Goal: Communication & Community: Answer question/provide support

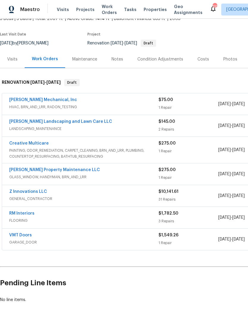
scroll to position [40, 0]
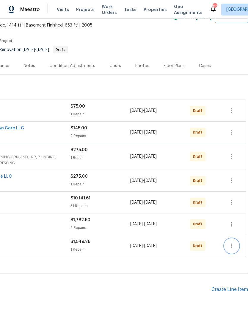
click at [232, 244] on icon "button" at bounding box center [232, 245] width 1 height 5
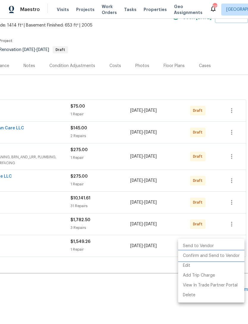
click at [229, 257] on li "Confirm and Send to Vendor" at bounding box center [211, 256] width 66 height 10
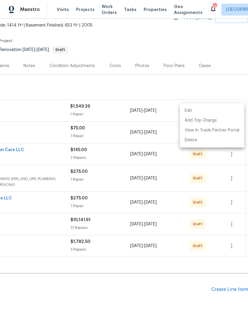
click at [233, 225] on div at bounding box center [124, 162] width 248 height 324
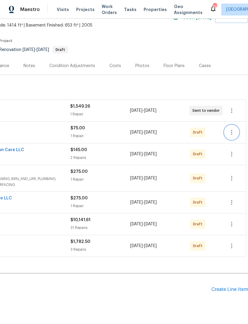
click at [236, 131] on icon "button" at bounding box center [232, 132] width 7 height 7
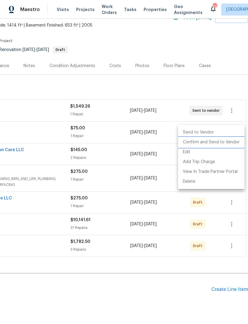
click at [227, 143] on li "Confirm and Send to Vendor" at bounding box center [211, 142] width 66 height 10
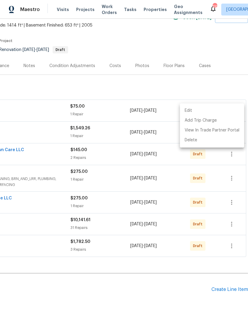
click at [229, 88] on div at bounding box center [124, 162] width 248 height 324
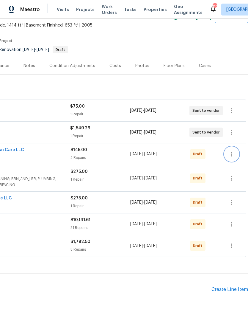
click at [235, 156] on icon "button" at bounding box center [232, 153] width 7 height 7
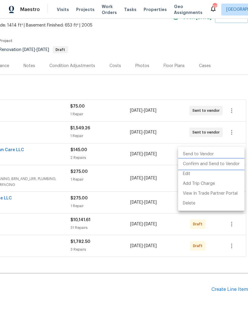
click at [221, 167] on li "Confirm and Send to Vendor" at bounding box center [211, 164] width 66 height 10
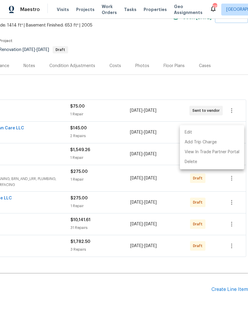
click at [234, 91] on div at bounding box center [124, 162] width 248 height 324
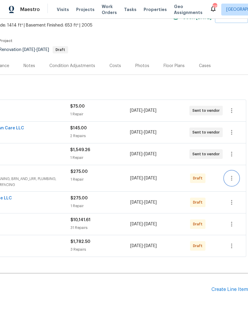
click at [235, 181] on icon "button" at bounding box center [232, 178] width 7 height 7
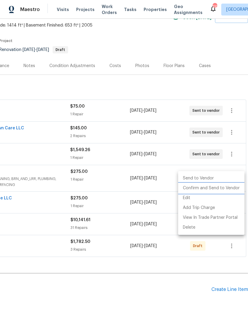
click at [223, 188] on li "Confirm and Send to Vendor" at bounding box center [211, 188] width 66 height 10
click at [236, 91] on div at bounding box center [124, 162] width 248 height 324
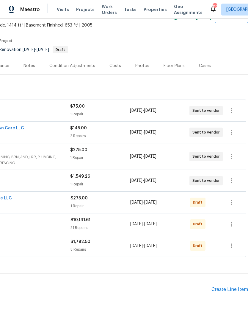
click at [238, 197] on div at bounding box center [232, 202] width 14 height 14
click at [234, 204] on icon "button" at bounding box center [232, 202] width 7 height 7
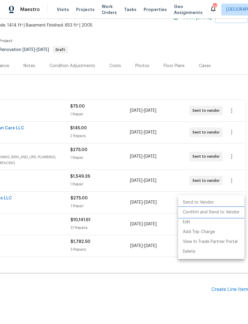
click at [223, 212] on li "Confirm and Send to Vendor" at bounding box center [211, 212] width 66 height 10
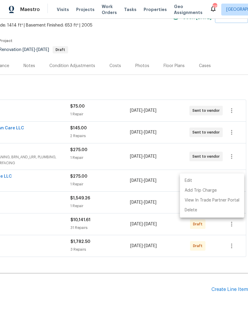
click at [212, 287] on div at bounding box center [124, 162] width 248 height 324
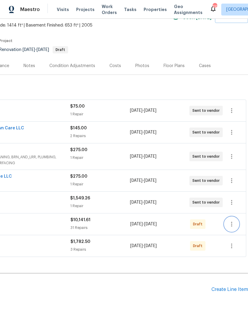
click at [234, 224] on icon "button" at bounding box center [232, 223] width 7 height 7
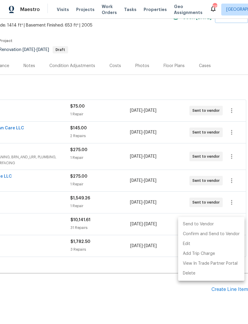
scroll to position [33, 0]
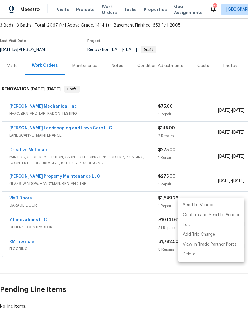
click at [186, 283] on div at bounding box center [124, 162] width 248 height 324
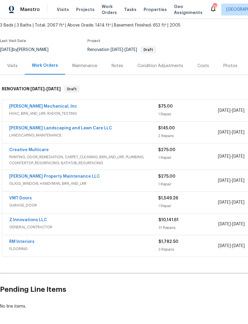
scroll to position [0, 27]
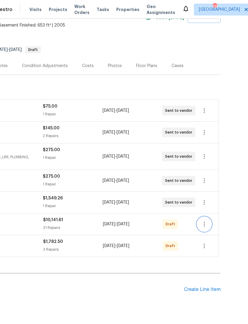
click at [204, 220] on icon "button" at bounding box center [204, 223] width 7 height 7
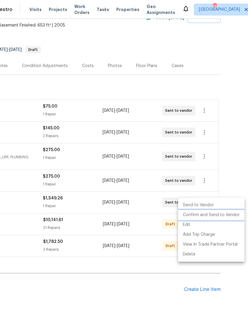
click at [214, 214] on li "Confirm and Send to Vendor" at bounding box center [211, 215] width 66 height 10
click at [163, 274] on div at bounding box center [124, 162] width 248 height 324
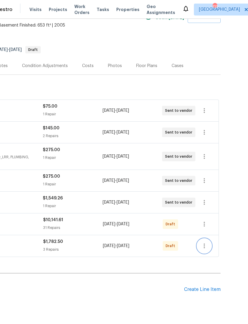
click at [206, 242] on icon "button" at bounding box center [204, 245] width 7 height 7
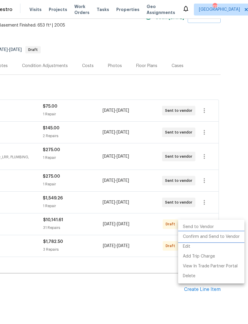
click at [213, 236] on li "Confirm and Send to Vendor" at bounding box center [211, 237] width 66 height 10
click at [147, 282] on div at bounding box center [124, 162] width 248 height 324
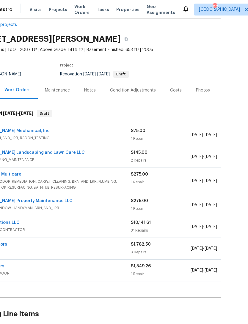
scroll to position [9, 0]
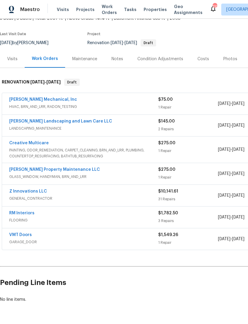
scroll to position [40, 0]
click at [36, 192] on link "Z Innovations LLC" at bounding box center [28, 192] width 38 height 4
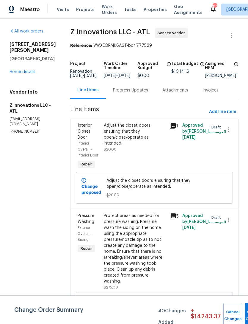
click at [39, 105] on h5 "Z Innovations LLC - ATL" at bounding box center [33, 108] width 46 height 12
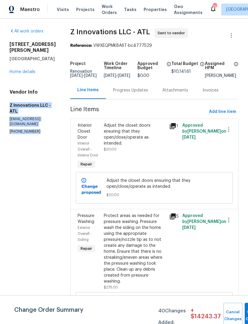
click at [28, 72] on link "Home details" at bounding box center [23, 72] width 26 height 4
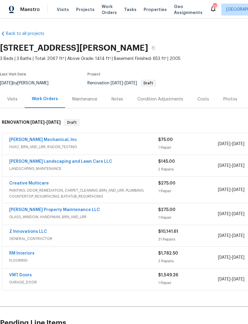
click at [45, 141] on link "[PERSON_NAME] Mechanical, Inc" at bounding box center [43, 140] width 68 height 4
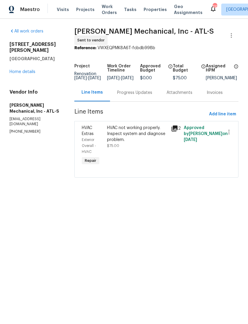
click at [28, 70] on link "Home details" at bounding box center [23, 72] width 26 height 4
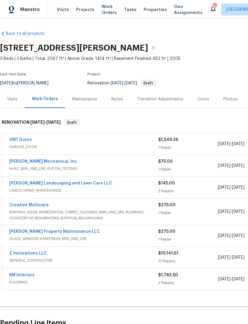
click at [41, 255] on link "Z Innovations LLC" at bounding box center [28, 253] width 38 height 4
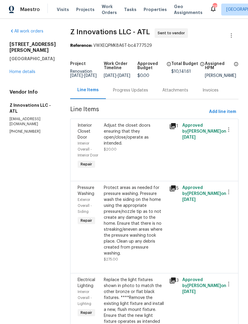
click at [25, 72] on link "Home details" at bounding box center [23, 72] width 26 height 4
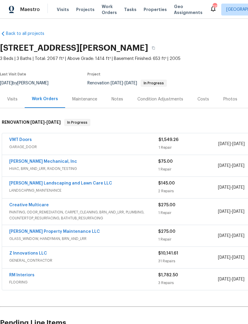
click at [23, 140] on link "VMT Doors" at bounding box center [20, 140] width 23 height 4
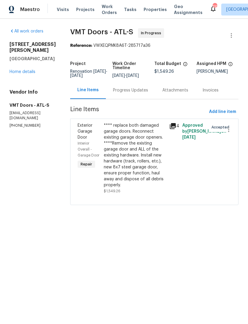
click at [129, 93] on div "Progress Updates" at bounding box center [130, 90] width 35 height 6
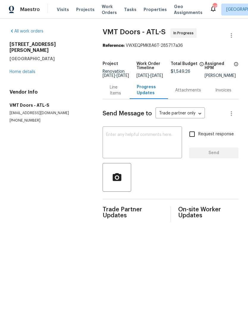
click at [129, 144] on textarea at bounding box center [142, 143] width 72 height 21
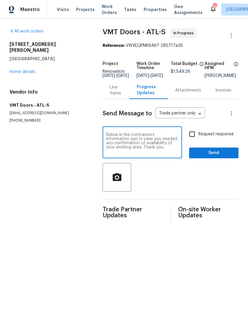
click at [165, 152] on textarea "Below is the contractors information just in case you needed any confirmation o…" at bounding box center [142, 143] width 72 height 21
paste textarea "Z Innovations LLC - ATL reno@zinnovationsga.com (470) 210-1536"
type textarea "Below is the contractors information just in case you needed any confirmation o…"
click at [193, 136] on input "Request response" at bounding box center [192, 134] width 13 height 13
checkbox input "true"
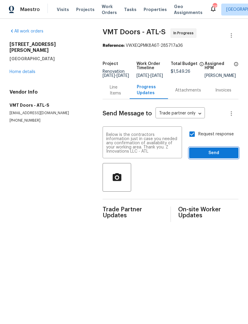
click at [208, 157] on span "Send" at bounding box center [214, 152] width 40 height 7
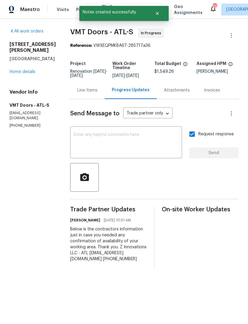
click at [27, 74] on link "Home details" at bounding box center [23, 72] width 26 height 4
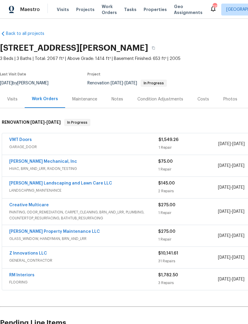
click at [36, 205] on link "Creative Multicare" at bounding box center [29, 205] width 40 height 4
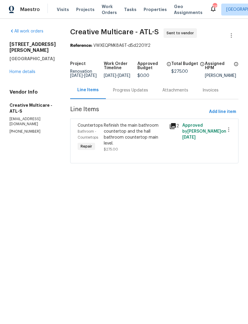
click at [136, 93] on div "Progress Updates" at bounding box center [130, 90] width 35 height 6
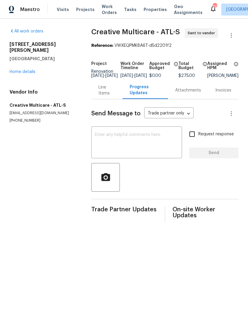
click at [133, 143] on textarea at bounding box center [137, 143] width 84 height 21
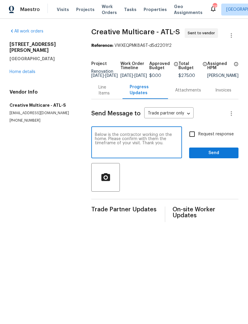
click at [173, 148] on textarea "Below is the contractor working on the home. Please confirm with them the timef…" at bounding box center [137, 143] width 84 height 21
paste textarea "Z Innovations LLC - ATL reno@zinnovationsga.com (470) 210-1536"
type textarea "Below is the contractor working on the home. Please confirm with them the timef…"
click at [193, 140] on input "Request response" at bounding box center [192, 134] width 13 height 13
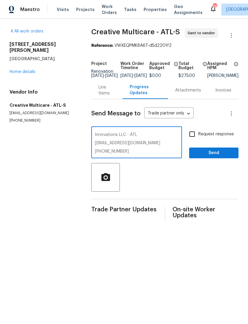
checkbox input "true"
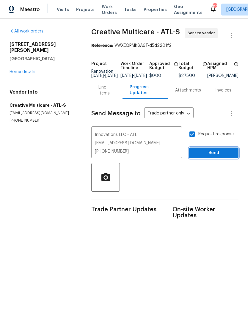
click at [212, 157] on span "Send" at bounding box center [214, 152] width 40 height 7
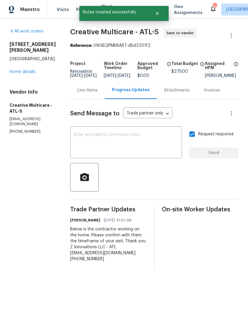
scroll to position [0, 0]
click at [25, 70] on link "Home details" at bounding box center [23, 72] width 26 height 4
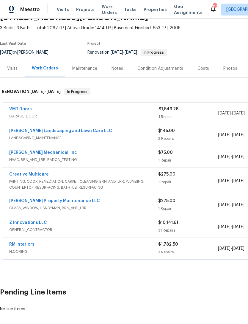
scroll to position [31, 0]
click at [43, 203] on link "[PERSON_NAME] Property Maintenance LLC" at bounding box center [54, 201] width 91 height 4
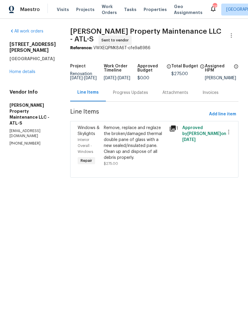
click at [138, 96] on div "Progress Updates" at bounding box center [130, 93] width 35 height 6
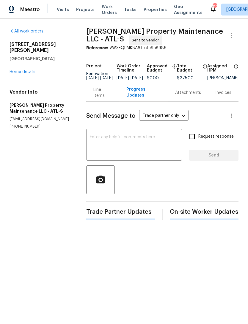
click at [131, 145] on textarea at bounding box center [134, 145] width 89 height 21
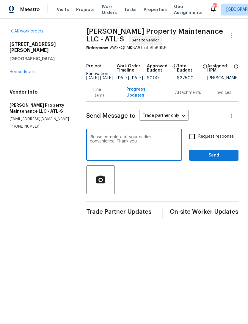
type textarea "Please complete at your earliest convenience. Thank you."
click at [191, 139] on input "Request response" at bounding box center [192, 136] width 13 height 13
checkbox input "true"
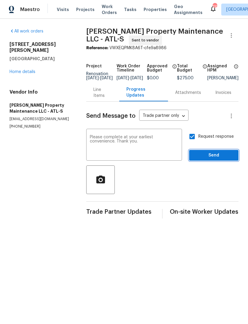
click at [209, 156] on span "Send" at bounding box center [214, 155] width 40 height 7
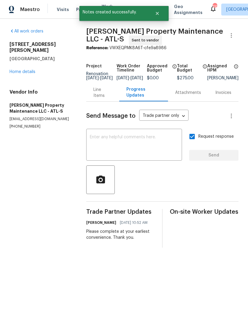
click at [29, 70] on link "Home details" at bounding box center [23, 72] width 26 height 4
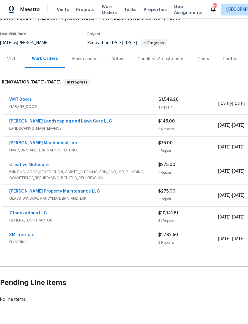
scroll to position [40, 0]
click at [26, 235] on link "RM Interiors" at bounding box center [21, 235] width 25 height 4
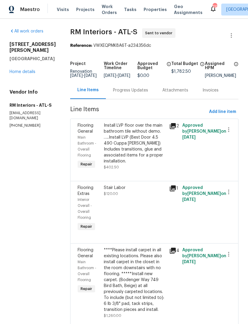
click at [133, 93] on div "Progress Updates" at bounding box center [130, 90] width 35 height 6
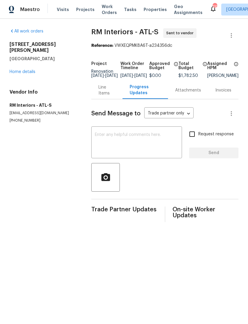
click at [129, 143] on textarea at bounding box center [137, 143] width 84 height 21
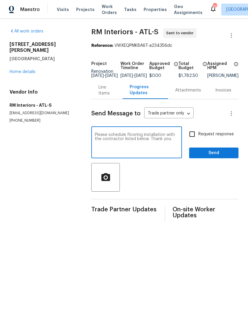
click at [174, 151] on textarea "Please schedule flooring installation with the contractor listed below. Thank y…" at bounding box center [137, 143] width 84 height 21
paste textarea "Z Innovations LLC - ATL reno@zinnovationsga.com (470) 210-1536"
type textarea "Please schedule flooring installation with the contractor listed below. Thank y…"
click at [193, 140] on input "Request response" at bounding box center [192, 134] width 13 height 13
checkbox input "true"
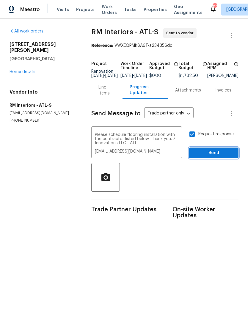
click at [208, 157] on span "Send" at bounding box center [214, 152] width 40 height 7
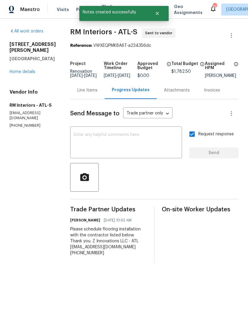
click at [24, 72] on link "Home details" at bounding box center [23, 72] width 26 height 4
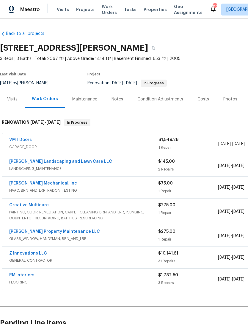
click at [37, 205] on link "Creative Multicare" at bounding box center [29, 205] width 40 height 4
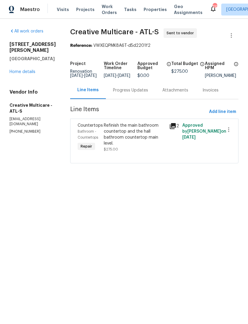
click at [26, 70] on link "Home details" at bounding box center [23, 72] width 26 height 4
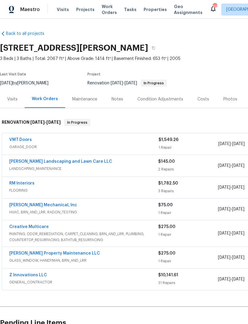
click at [34, 277] on link "Z Innovations LLC" at bounding box center [28, 275] width 38 height 4
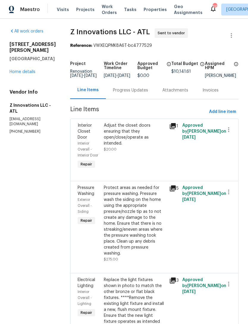
click at [131, 93] on div "Progress Updates" at bounding box center [130, 90] width 35 height 6
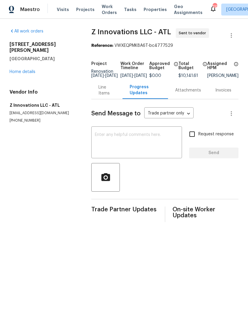
click at [131, 141] on textarea at bounding box center [137, 143] width 84 height 21
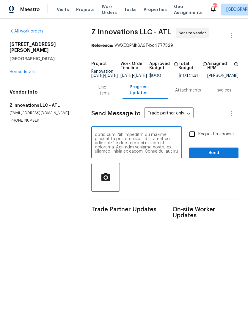
scroll to position [83, 0]
click at [107, 151] on textarea at bounding box center [137, 143] width 84 height 21
click at [117, 147] on textarea at bounding box center [137, 143] width 84 height 21
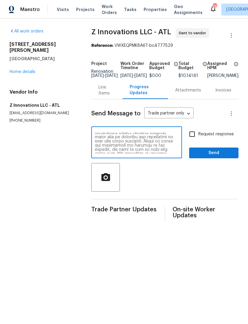
click at [144, 150] on textarea at bounding box center [137, 143] width 84 height 21
type textarea "Just wanted you to be aware that someone is coming to replace both garage doors…"
click at [195, 140] on input "Request response" at bounding box center [192, 134] width 13 height 13
checkbox input "true"
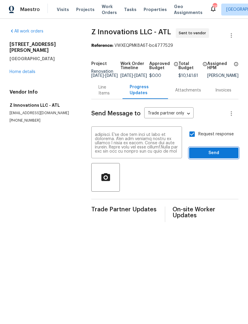
click at [214, 157] on span "Send" at bounding box center [214, 152] width 40 height 7
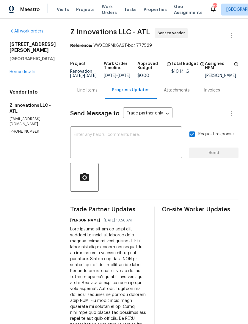
scroll to position [0, 0]
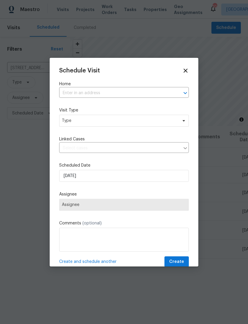
click at [118, 91] on input "text" at bounding box center [115, 92] width 113 height 9
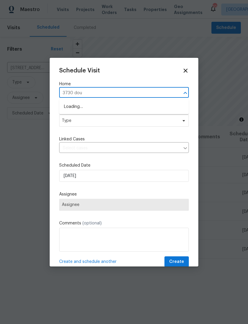
type input "3730 doug"
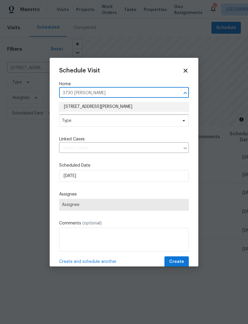
click at [137, 107] on li "3730 Douglas Ridge Trl, Douglasville, GA 30135" at bounding box center [124, 107] width 130 height 10
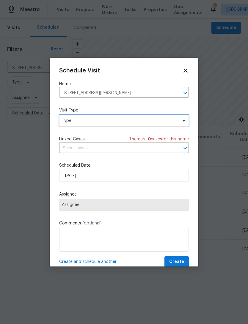
click at [141, 123] on span "Type" at bounding box center [120, 121] width 116 height 6
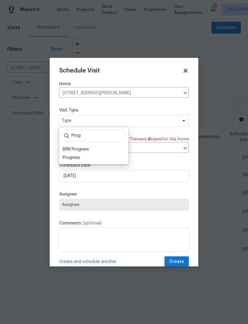
type input "Prog"
click at [79, 160] on div "Progress" at bounding box center [71, 158] width 17 height 6
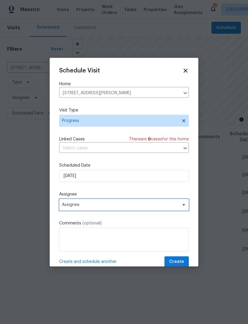
click at [114, 206] on span "Assignee" at bounding box center [120, 204] width 117 height 5
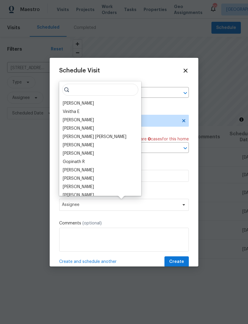
click at [93, 100] on div "[PERSON_NAME]" at bounding box center [100, 103] width 79 height 8
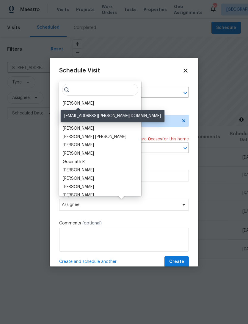
click at [93, 102] on div "[PERSON_NAME]" at bounding box center [78, 103] width 31 height 6
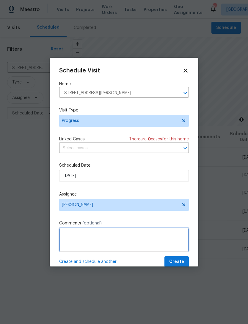
click at [109, 235] on textarea at bounding box center [124, 240] width 130 height 24
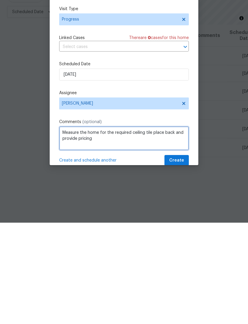
type textarea "Measure the home for the required ceiling tile place back and provide pricing"
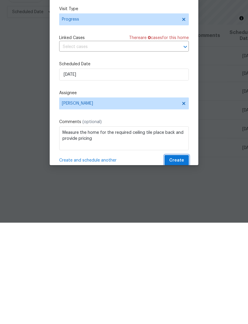
click at [179, 258] on span "Create" at bounding box center [177, 261] width 15 height 7
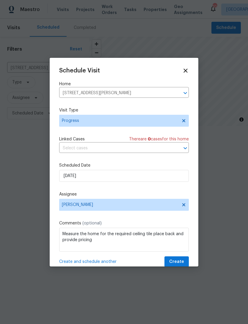
scroll to position [0, 0]
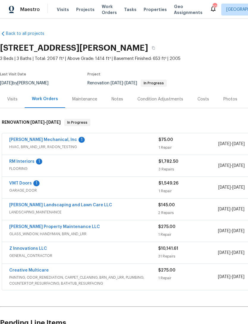
click at [38, 254] on span "GENERAL_CONTRACTOR" at bounding box center [83, 256] width 149 height 6
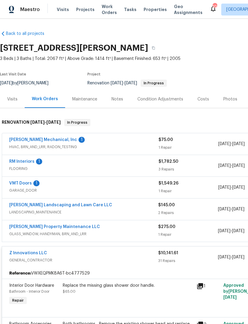
click at [37, 252] on link "Z Innovations LLC" at bounding box center [28, 253] width 38 height 4
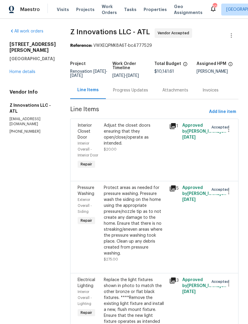
click at [29, 73] on link "Home details" at bounding box center [23, 72] width 26 height 4
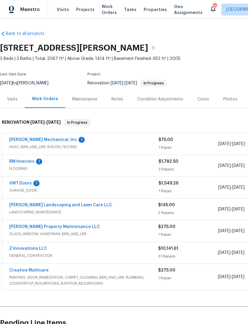
click at [36, 250] on link "Z Innovations LLC" at bounding box center [28, 248] width 38 height 4
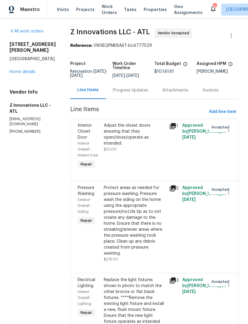
click at [136, 93] on div "Progress Updates" at bounding box center [130, 90] width 35 height 6
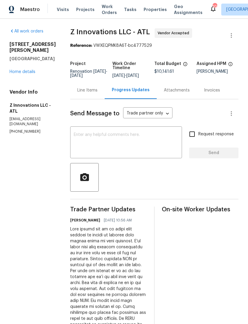
click at [142, 133] on textarea at bounding box center [126, 143] width 105 height 21
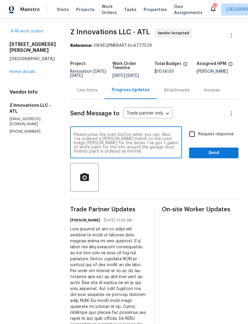
type textarea "Please press the start button when you can. Also, I’ve ordered a [PERSON_NAME] …"
click at [216, 154] on span "Send" at bounding box center [214, 152] width 40 height 7
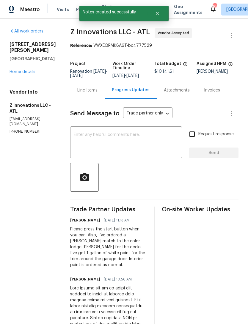
click at [26, 68] on div "[STREET_ADDRESS][PERSON_NAME] Home details" at bounding box center [33, 57] width 46 height 33
click at [32, 73] on link "Home details" at bounding box center [23, 72] width 26 height 4
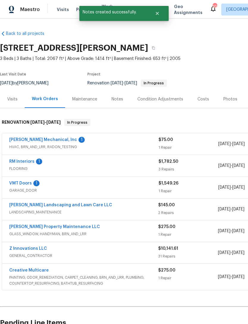
click at [23, 182] on link "VMT Doors" at bounding box center [20, 183] width 23 height 4
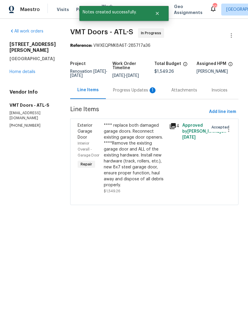
click at [135, 95] on div "Progress Updates 1" at bounding box center [135, 90] width 58 height 18
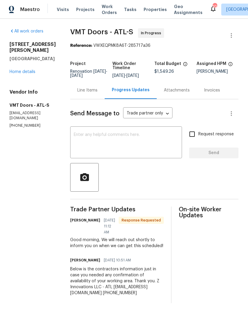
click at [141, 124] on div "Send Message to Trade partner only Trade partner only ​ x ​ Request response Se…" at bounding box center [154, 201] width 169 height 204
click at [96, 137] on textarea at bounding box center [126, 143] width 105 height 21
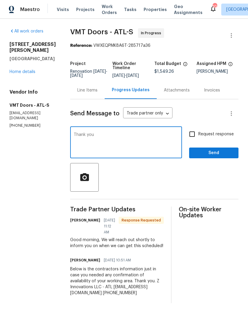
type textarea "Thank you"
click at [223, 156] on span "Send" at bounding box center [214, 152] width 40 height 7
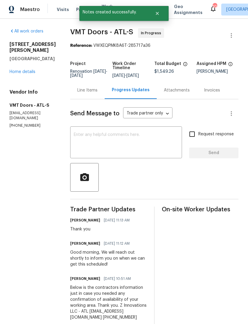
click at [27, 68] on div "[STREET_ADDRESS][PERSON_NAME] Home details" at bounding box center [33, 57] width 46 height 33
click at [28, 73] on link "Home details" at bounding box center [23, 72] width 26 height 4
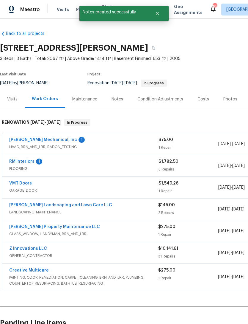
click at [21, 163] on link "RM Interiors" at bounding box center [21, 161] width 25 height 4
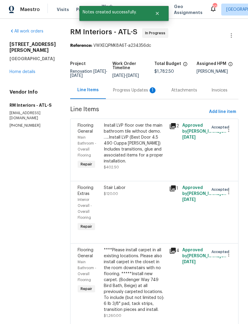
click at [119, 89] on div "Progress Updates 1" at bounding box center [135, 90] width 44 height 6
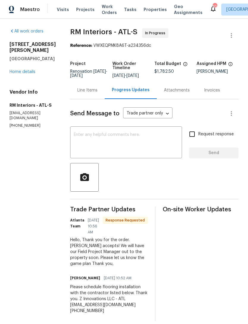
click at [132, 137] on textarea at bounding box center [126, 143] width 105 height 21
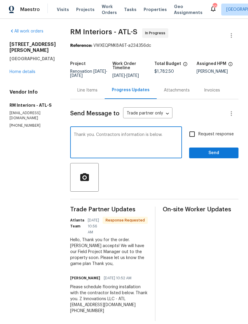
type textarea "Thank you. Contractors information is below."
click at [220, 154] on span "Send" at bounding box center [214, 152] width 40 height 7
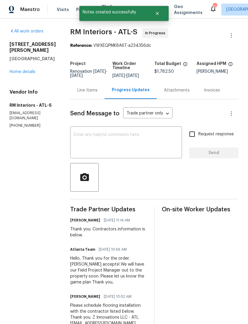
click at [23, 72] on link "Home details" at bounding box center [23, 72] width 26 height 4
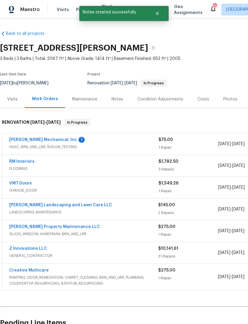
click at [44, 141] on link "[PERSON_NAME] Mechanical, Inc" at bounding box center [43, 140] width 68 height 4
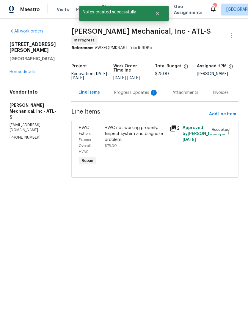
click at [134, 93] on div "Progress Updates 1" at bounding box center [136, 93] width 44 height 6
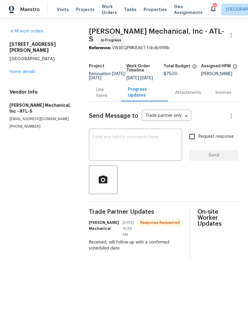
click at [135, 142] on textarea at bounding box center [136, 145] width 86 height 21
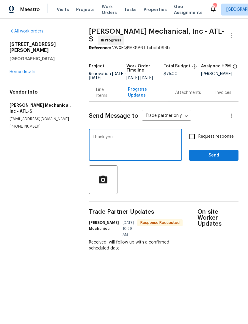
type textarea "Thank you"
click at [215, 156] on span "Send" at bounding box center [214, 155] width 40 height 7
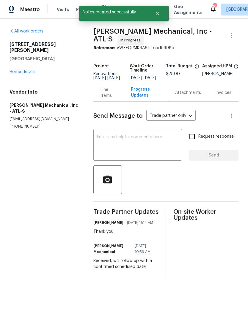
click at [25, 70] on link "Home details" at bounding box center [23, 72] width 26 height 4
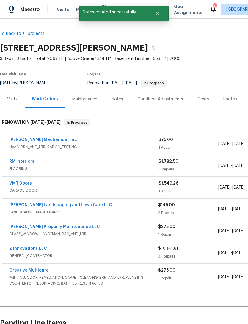
click at [118, 97] on div "Notes" at bounding box center [118, 99] width 12 height 6
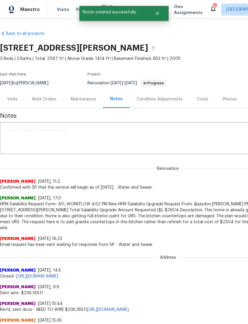
click at [132, 129] on textarea at bounding box center [169, 138] width 330 height 21
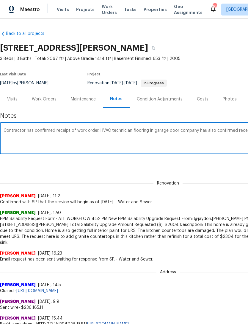
click at [130, 153] on div "Contractor has confirmed receipt of work order. HVAC technician flooring in gar…" at bounding box center [168, 139] width 337 height 30
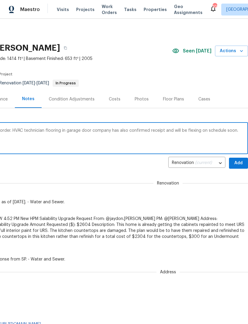
click at [132, 129] on textarea "Contractor has confirmed receipt of work order. HVAC technician flooring in gar…" at bounding box center [80, 138] width 330 height 21
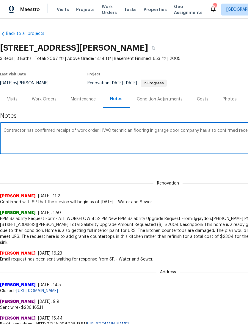
scroll to position [0, 0]
click at [130, 129] on textarea "Contractor has confirmed receipt of work order. HVAC technician flooring in gar…" at bounding box center [169, 138] width 330 height 21
click at [151, 131] on textarea "Contractor has confirmed receipt of work order. HVAC technician, flooring in ga…" at bounding box center [169, 138] width 330 height 21
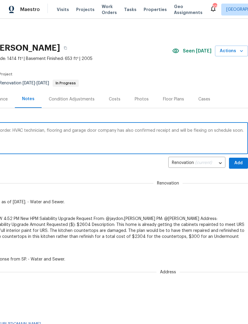
scroll to position [0, 88]
click at [197, 131] on textarea "Contractor has confirmed receipt of work order. HVAC technician, flooring and g…" at bounding box center [80, 138] width 330 height 21
type textarea "Contractor has confirmed receipt of work order. HVAC technician, flooring and g…"
click at [243, 163] on span "Add" at bounding box center [239, 162] width 10 height 7
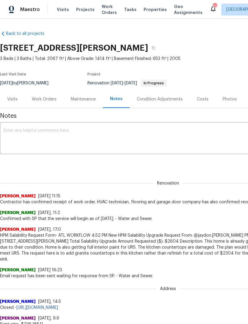
scroll to position [0, 0]
